Goal: Check status: Check status

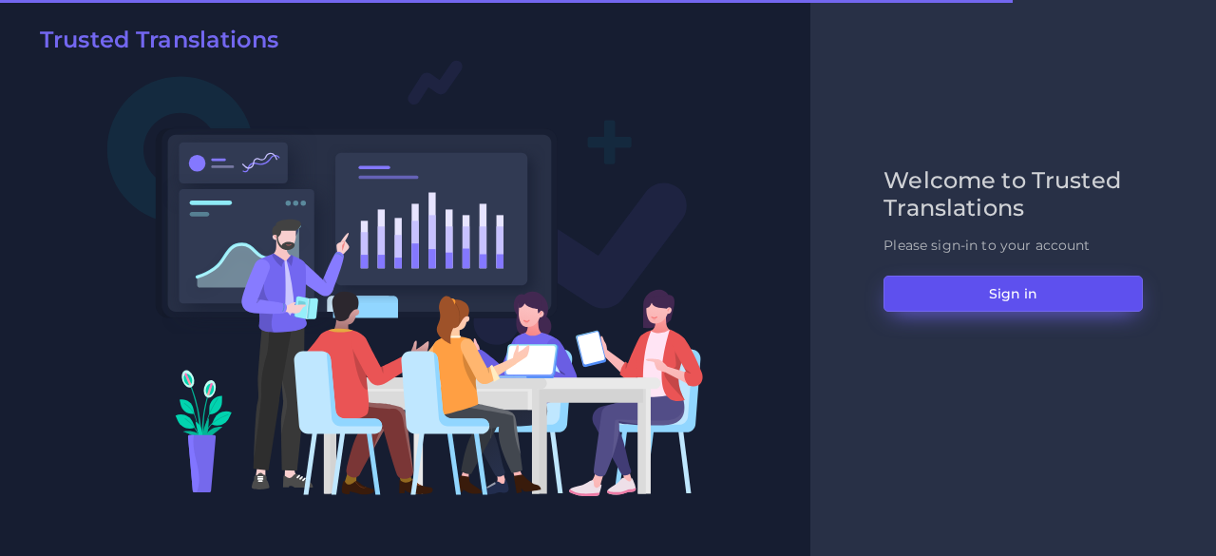
click at [958, 292] on button "Sign in" at bounding box center [1013, 294] width 259 height 36
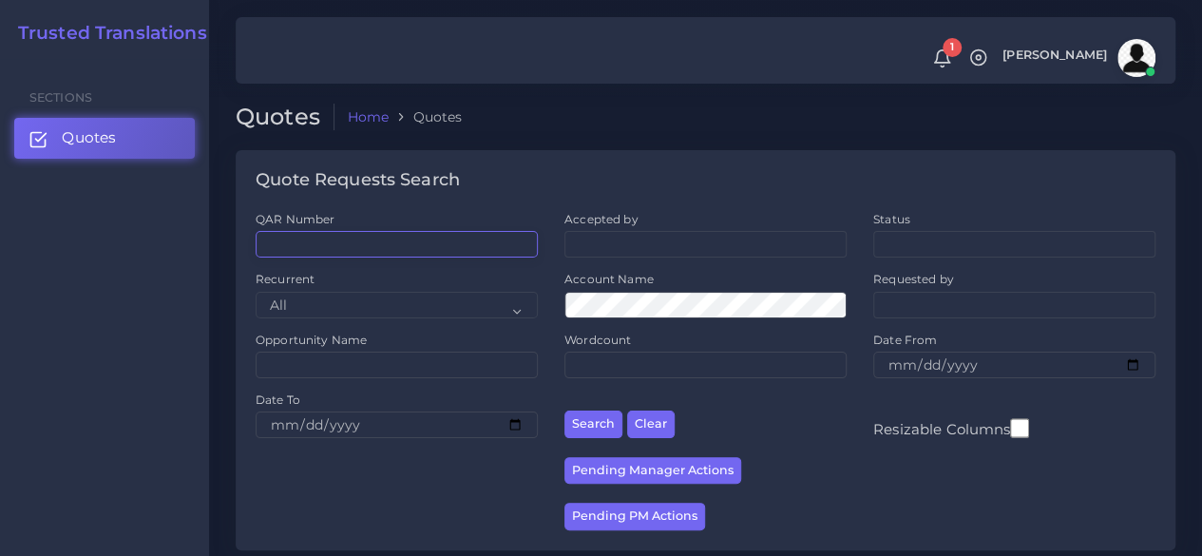
click at [465, 234] on input "QAR Number" at bounding box center [397, 244] width 282 height 27
paste input "QAR124855"
type input "QAR124855"
click at [565, 411] on button "Search" at bounding box center [594, 425] width 58 height 28
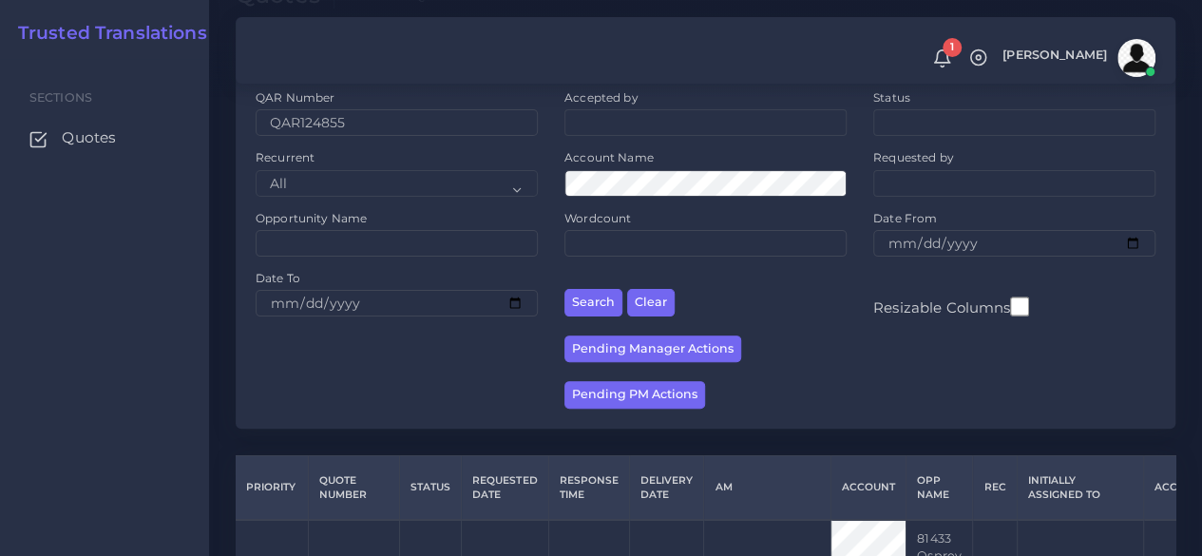
scroll to position [295, 0]
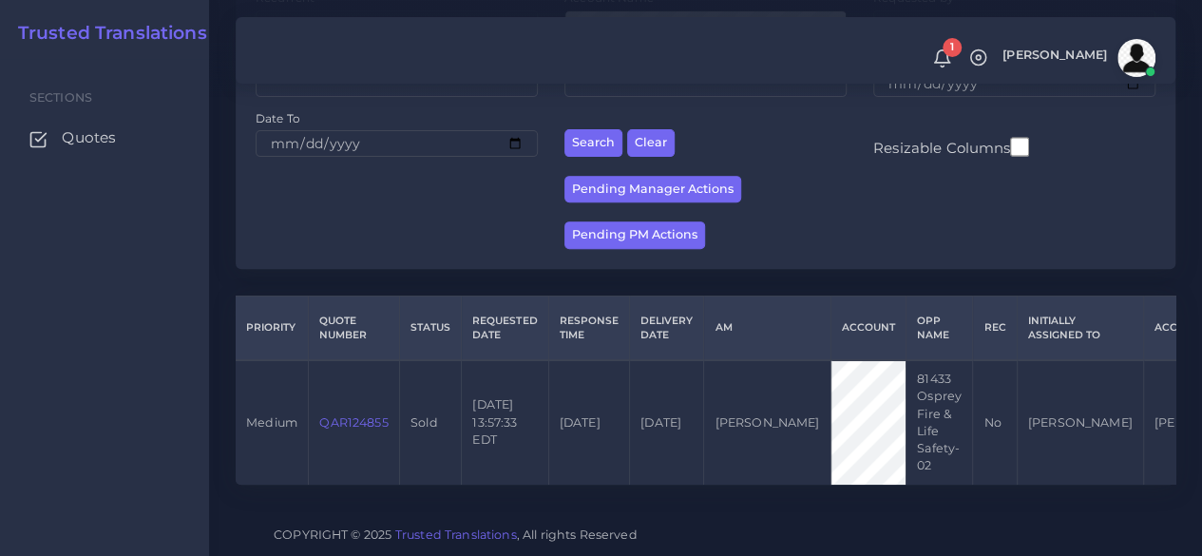
click at [378, 402] on td "QAR124855" at bounding box center [354, 422] width 91 height 124
click at [375, 415] on link "QAR124855" at bounding box center [353, 422] width 68 height 14
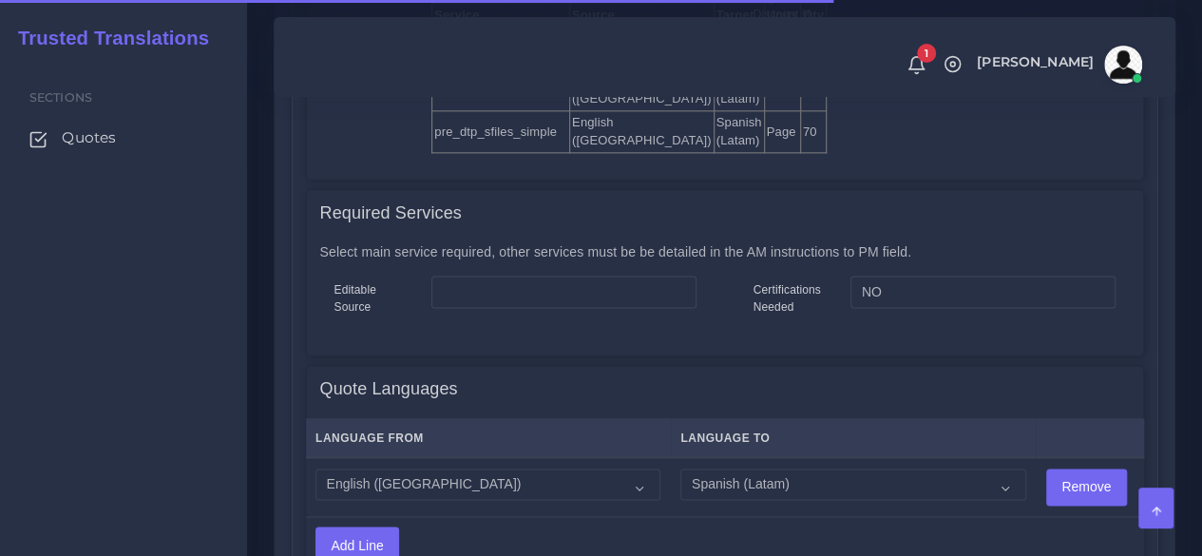
scroll to position [1235, 0]
